Goal: Information Seeking & Learning: Learn about a topic

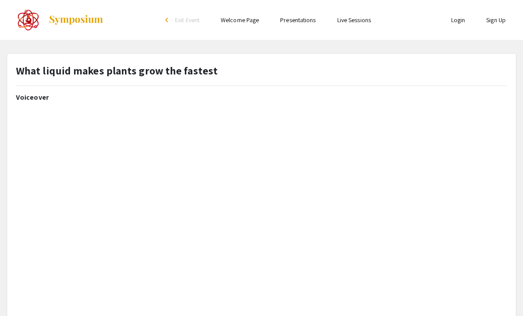
select select "custom"
type input "0"
select select "custom"
type input "1"
select select "auto"
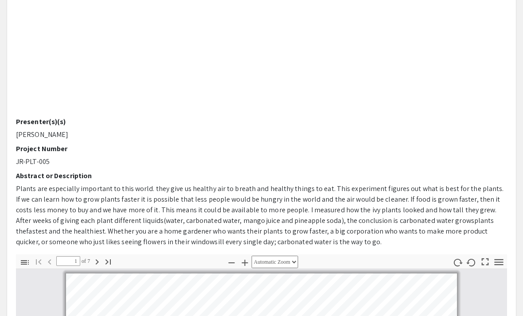
scroll to position [182, 0]
click at [100, 266] on icon "button" at bounding box center [97, 261] width 11 height 11
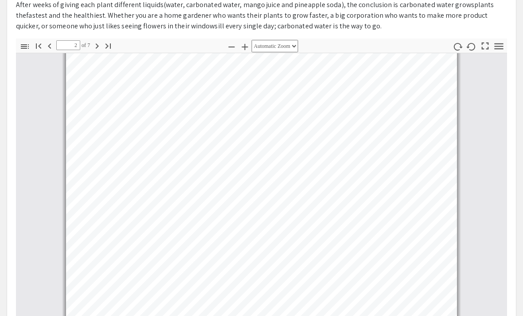
scroll to position [364, 0]
click at [99, 46] on icon "button" at bounding box center [97, 45] width 3 height 5
type input "3"
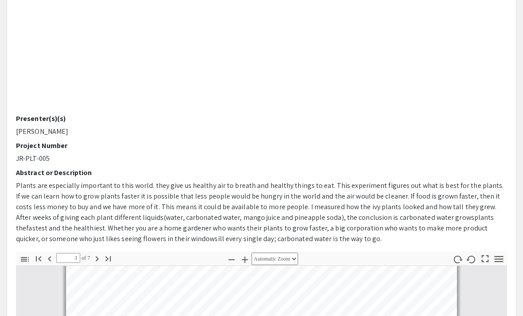
scroll to position [109, 0]
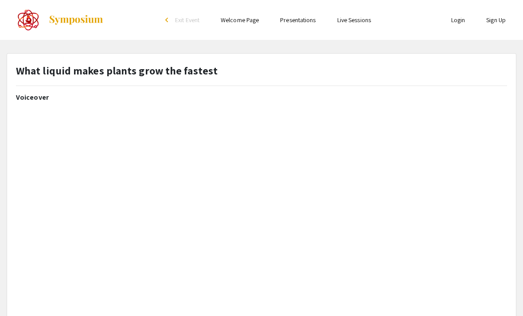
select select "auto"
type input "1"
select select "auto"
